Goal: Information Seeking & Learning: Understand process/instructions

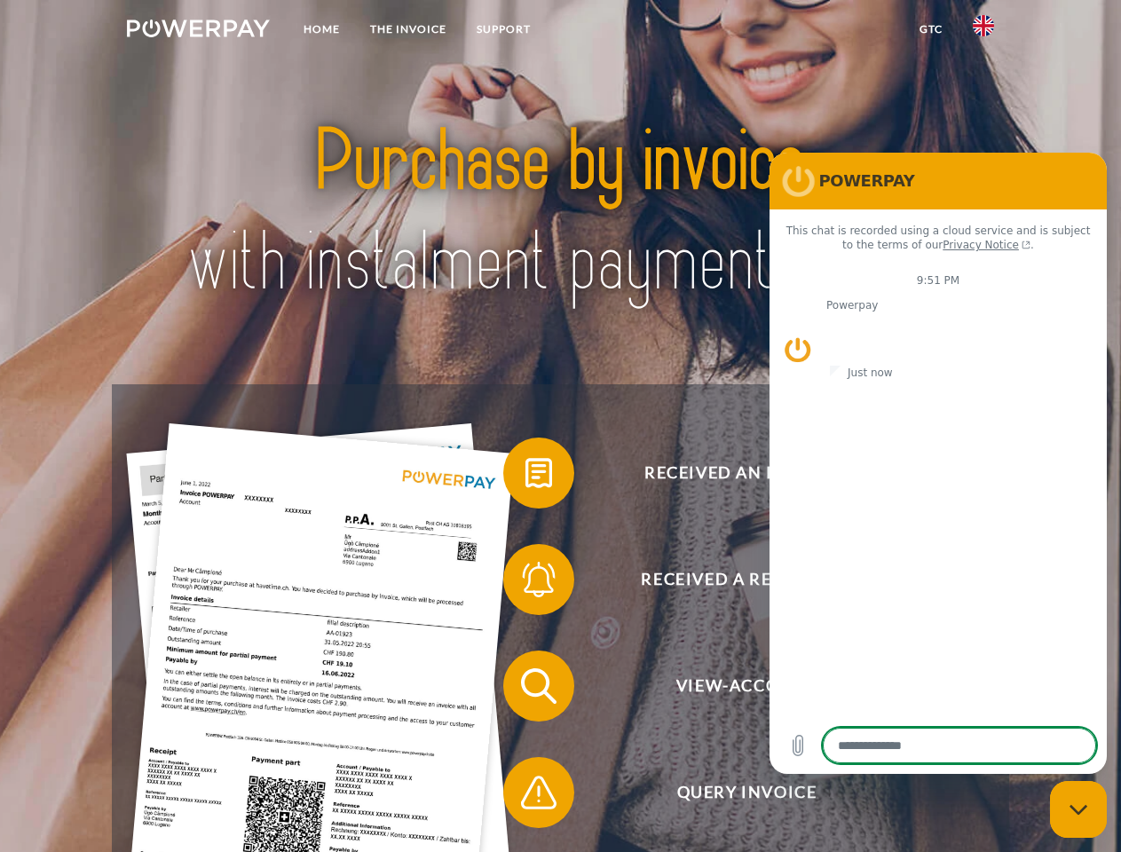
click at [198, 31] on img at bounding box center [198, 29] width 143 height 18
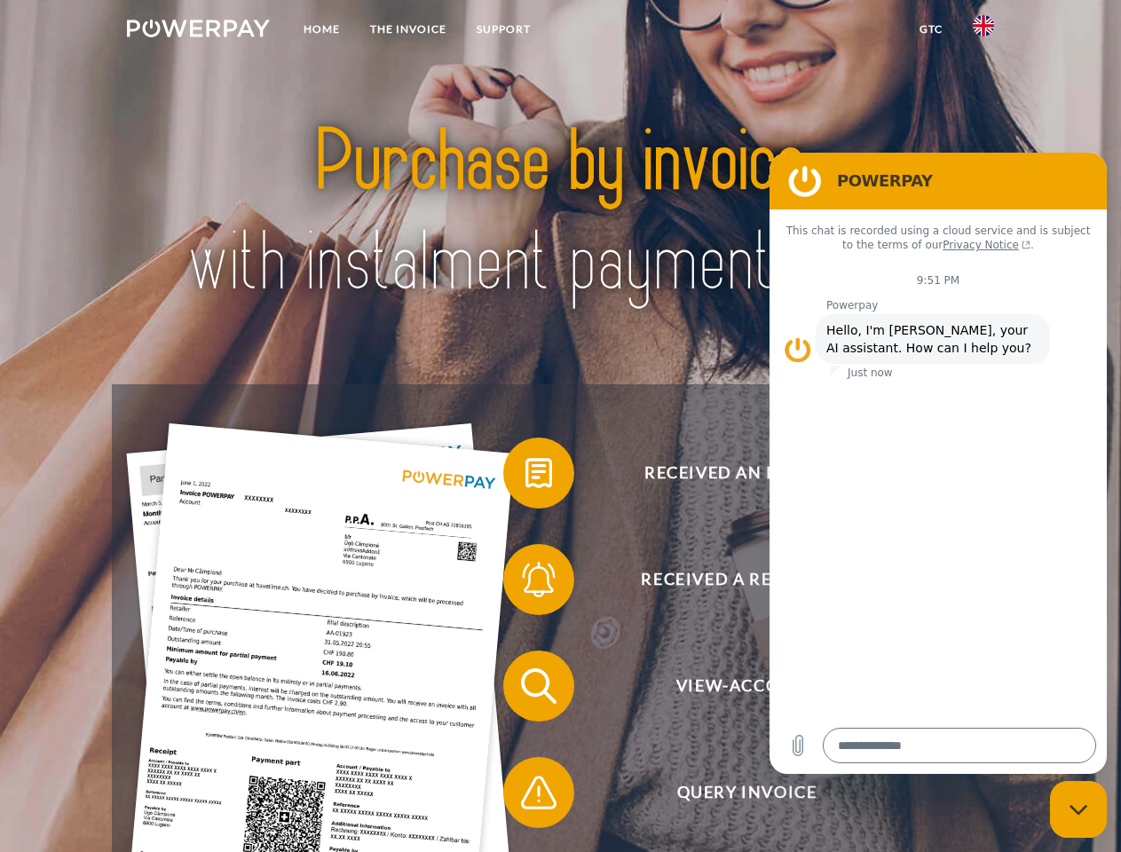
click at [984, 31] on img at bounding box center [983, 25] width 21 height 21
click at [930, 29] on link "GTC" at bounding box center [931, 29] width 53 height 32
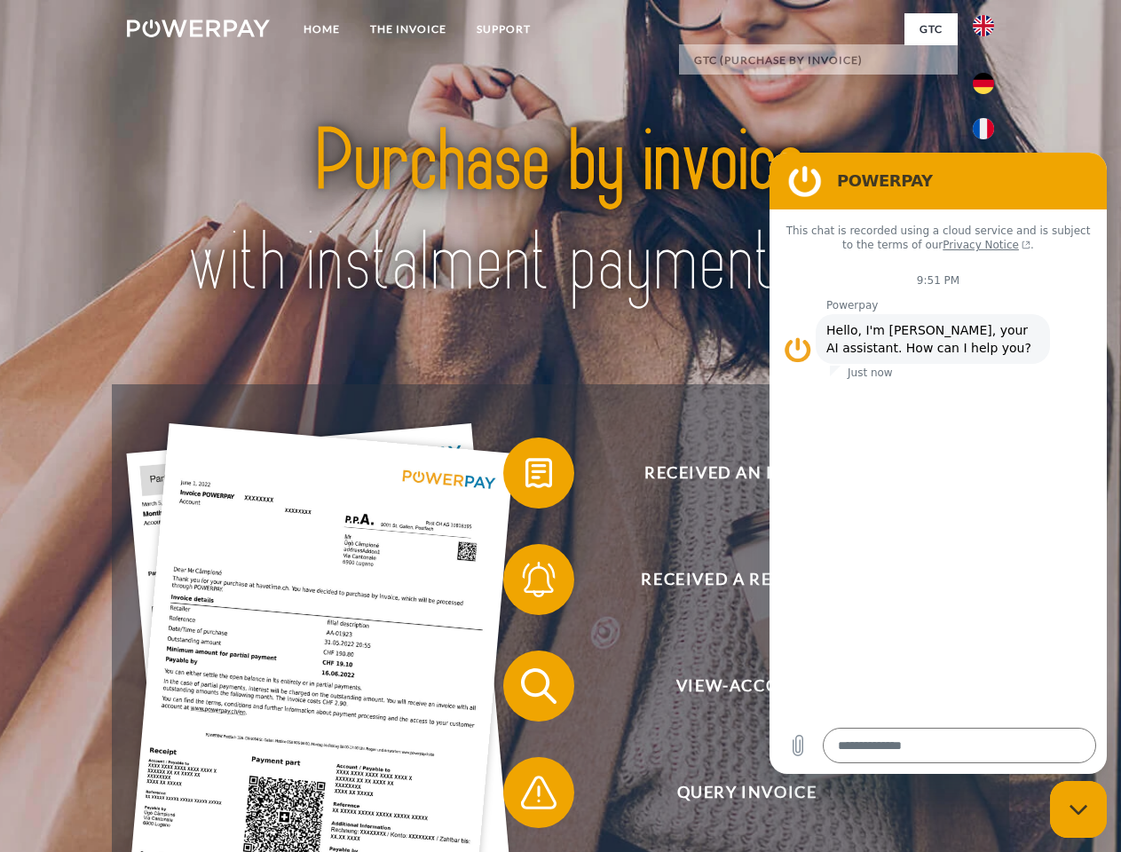
click at [526, 477] on span at bounding box center [512, 473] width 89 height 89
click at [526, 583] on span at bounding box center [512, 579] width 89 height 89
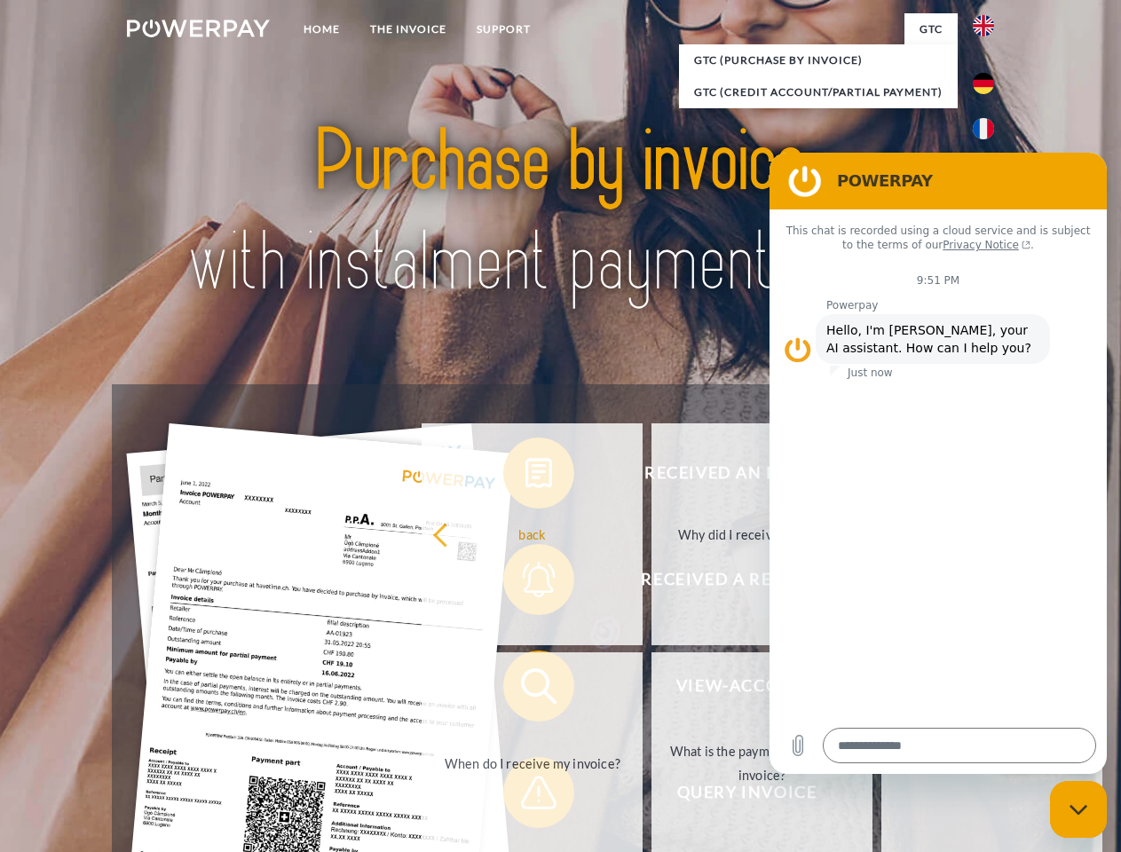
click at [652, 690] on link "What is the payment term of my invoice?" at bounding box center [762, 764] width 221 height 222
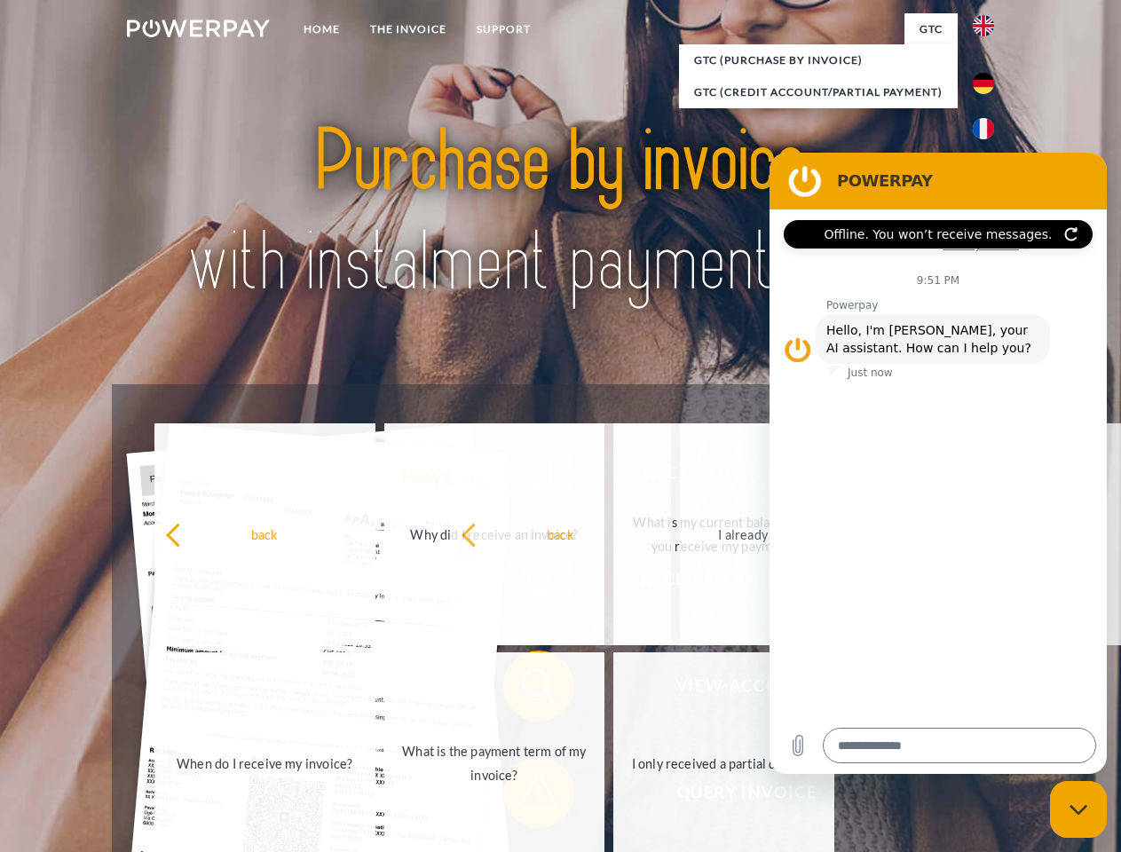
click at [526, 796] on span at bounding box center [512, 792] width 89 height 89
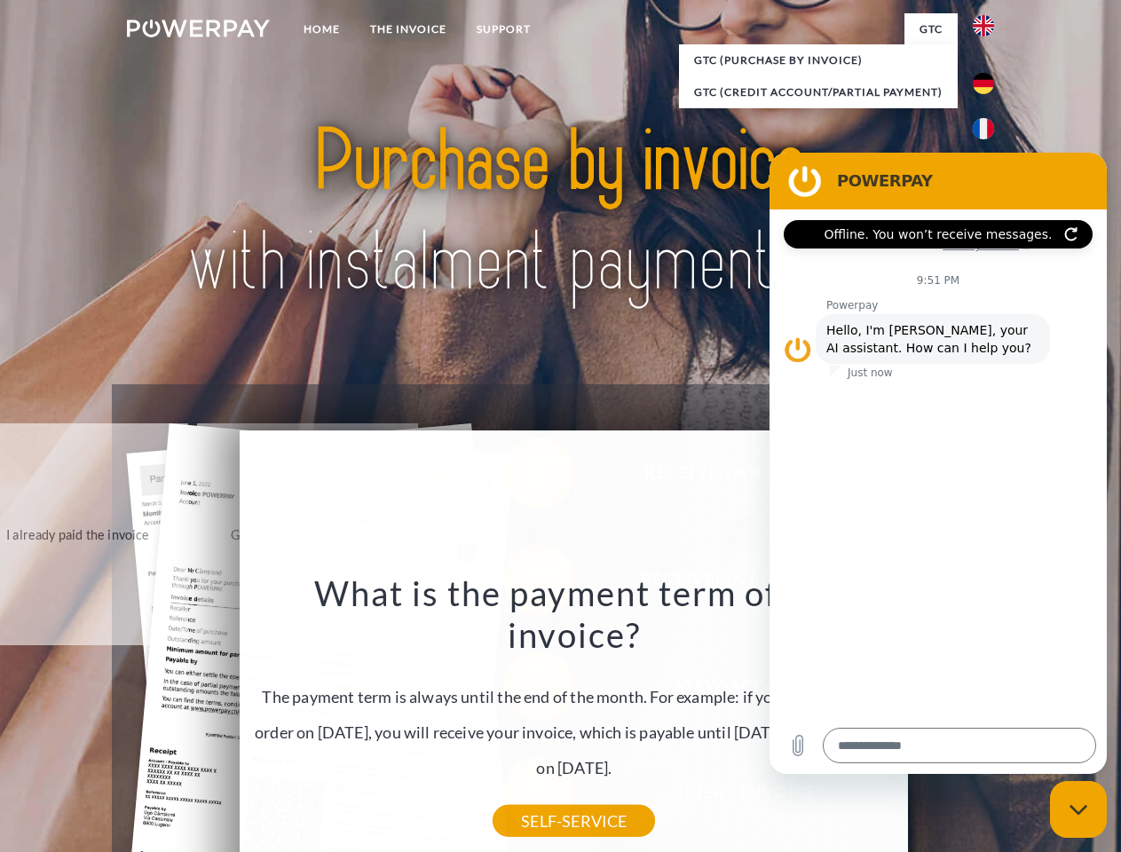
click at [1079, 810] on icon "Close messaging window" at bounding box center [1079, 810] width 19 height 12
type textarea "*"
